Goal: Find specific page/section: Find specific page/section

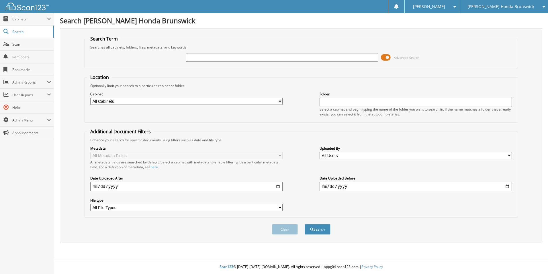
click at [516, 3] on div "[PERSON_NAME] Honda Brunswick" at bounding box center [503, 6] width 83 height 13
click at [513, 13] on div "[PERSON_NAME] Honda Brunswick" at bounding box center [503, 6] width 83 height 13
click at [510, 16] on h1 "Search [PERSON_NAME] Honda Brunswick" at bounding box center [301, 20] width 483 height 9
click at [516, 6] on span "[PERSON_NAME] Honda Brunswick" at bounding box center [501, 6] width 67 height 3
click at [518, 15] on link "[PERSON_NAME] Buick GMC" at bounding box center [503, 18] width 89 height 10
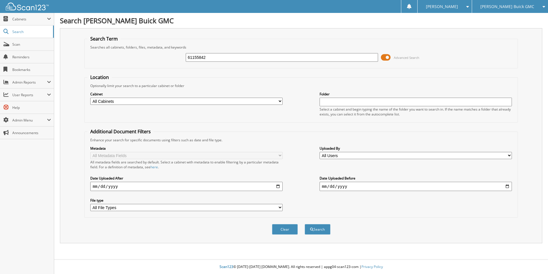
type input "61155842"
click at [305, 224] on button "Search" at bounding box center [318, 229] width 26 height 11
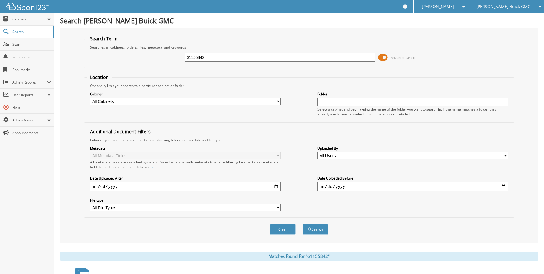
scroll to position [69, 0]
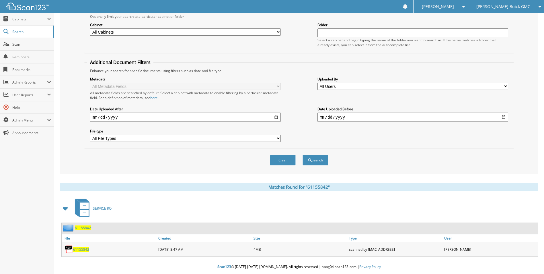
click at [85, 250] on span "61155842" at bounding box center [81, 249] width 16 height 5
drag, startPoint x: 85, startPoint y: 236, endPoint x: 80, endPoint y: 249, distance: 14.1
click at [80, 249] on span "61155842" at bounding box center [81, 249] width 16 height 5
